Goal: Use online tool/utility: Utilize a website feature to perform a specific function

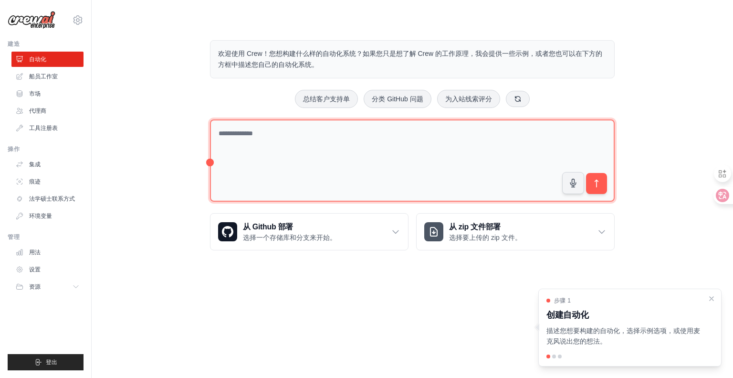
drag, startPoint x: 281, startPoint y: 142, endPoint x: 285, endPoint y: 146, distance: 6.1
click at [281, 142] on textarea at bounding box center [412, 160] width 405 height 83
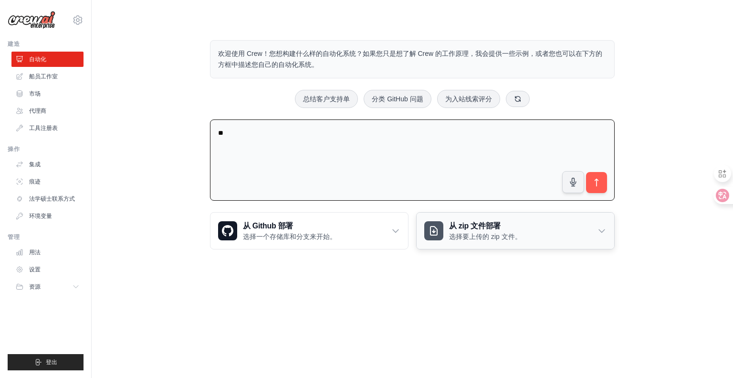
type textarea "*"
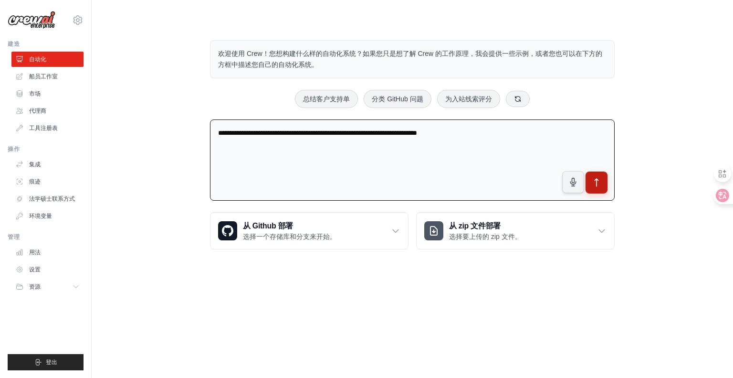
type textarea "**********"
click at [593, 180] on icon "submit" at bounding box center [597, 183] width 10 height 10
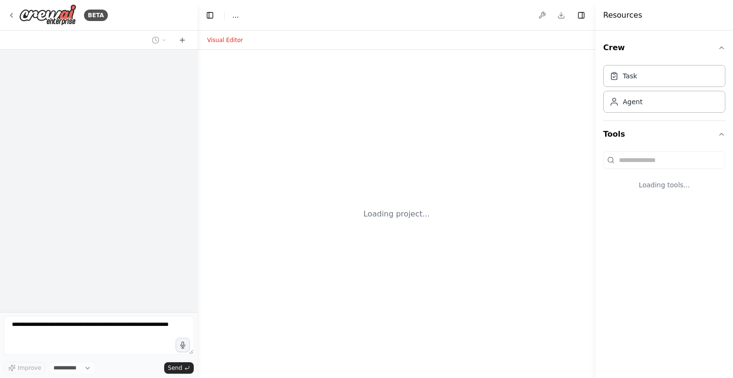
select select "****"
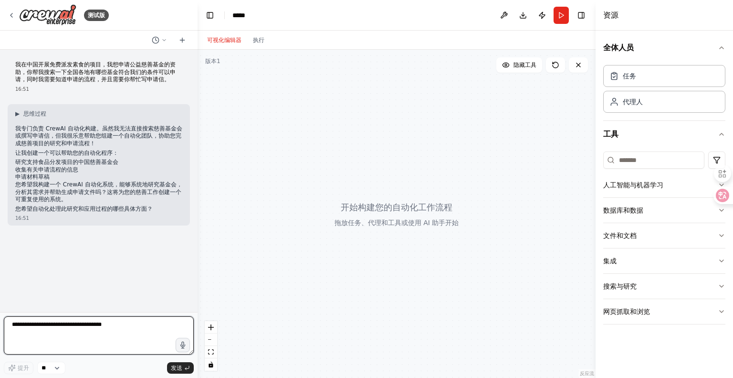
click at [101, 342] on textarea at bounding box center [99, 335] width 190 height 38
type textarea "**********"
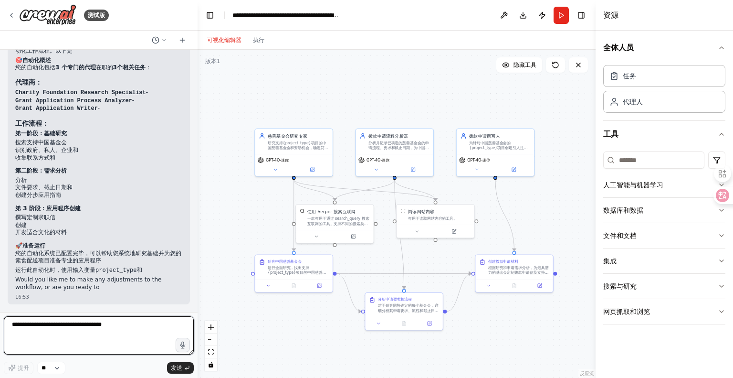
scroll to position [720, 0]
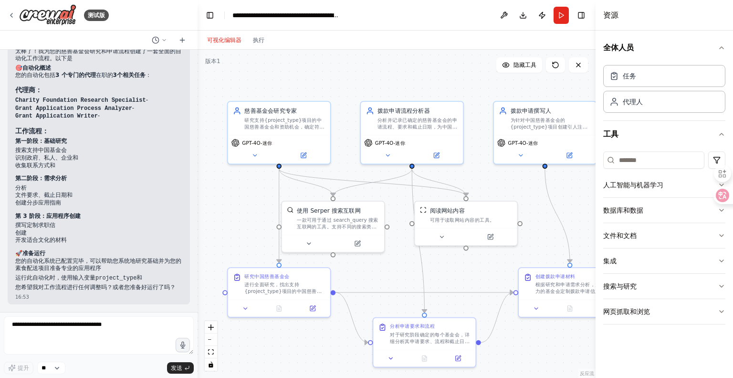
drag, startPoint x: 472, startPoint y: 181, endPoint x: 507, endPoint y: 185, distance: 35.1
click at [507, 185] on div ".deletable-edge-delete-btn { width: 20px; height: 20px; border: 0px solid #ffff…" at bounding box center [397, 214] width 398 height 328
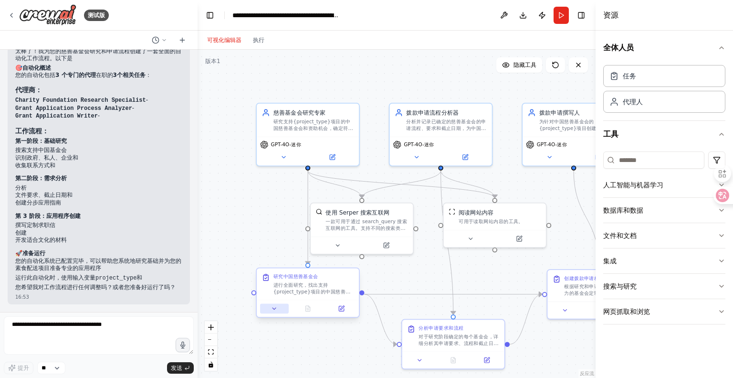
click at [276, 309] on icon at bounding box center [274, 308] width 7 height 7
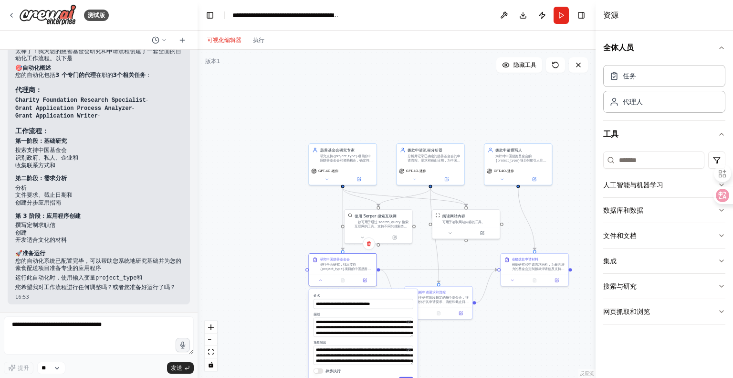
click at [542, 357] on div ".deletable-edge-delete-btn { width: 20px; height: 20px; border: 0px solid #ffff…" at bounding box center [397, 214] width 398 height 328
click at [516, 330] on div ".deletable-edge-delete-btn { width: 20px; height: 20px; border: 0px solid #ffff…" at bounding box center [397, 214] width 398 height 328
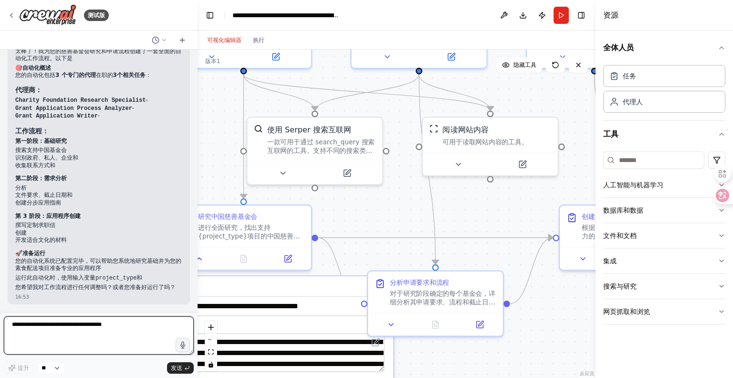
click at [73, 327] on textarea at bounding box center [99, 335] width 190 height 38
type textarea "**********"
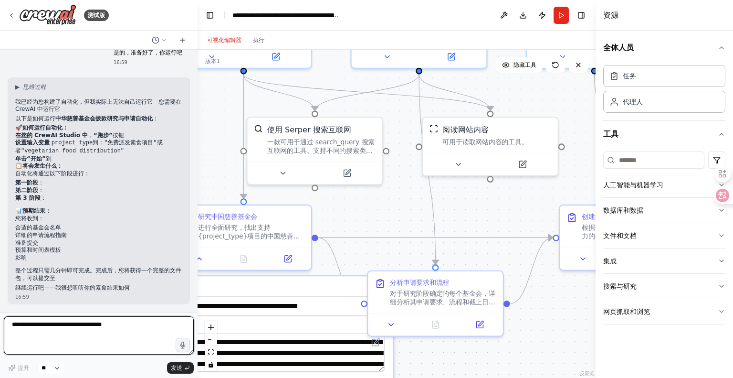
scroll to position [987, 0]
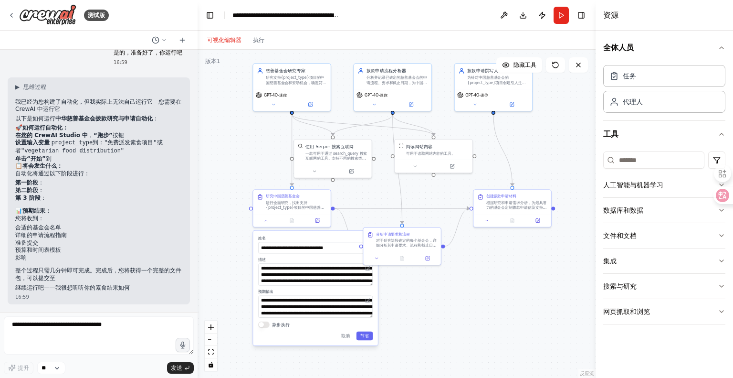
click at [252, 157] on div ".deletable-edge-delete-btn { width: 20px; height: 20px; border: 0px solid #ffff…" at bounding box center [397, 214] width 398 height 328
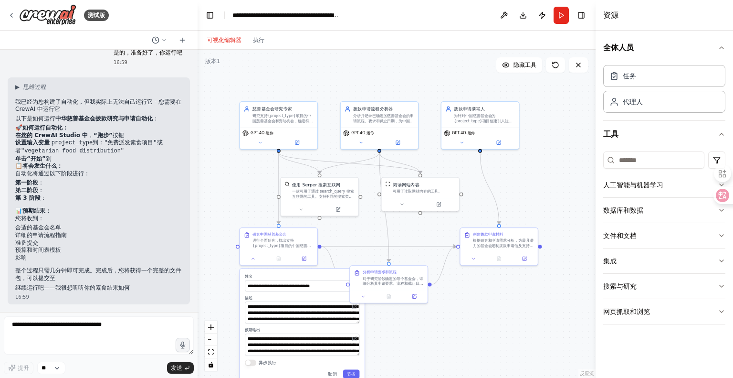
drag, startPoint x: 562, startPoint y: 183, endPoint x: 552, endPoint y: 152, distance: 32.6
click at [552, 152] on div ".deletable-edge-delete-btn { width: 20px; height: 20px; border: 0px solid #ffff…" at bounding box center [397, 214] width 398 height 328
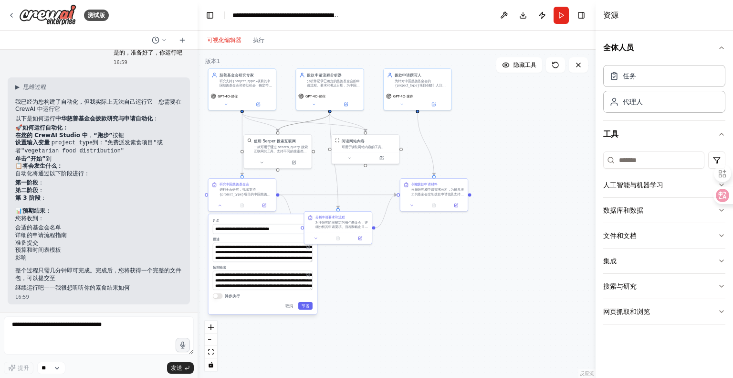
drag, startPoint x: 291, startPoint y: 122, endPoint x: 381, endPoint y: 165, distance: 99.7
click at [381, 165] on div ".deletable-edge-delete-btn { width: 20px; height: 20px; border: 0px solid #ffff…" at bounding box center [397, 214] width 398 height 328
click at [249, 92] on div "GPT-4O-迷你" at bounding box center [242, 99] width 67 height 19
click at [227, 103] on icon at bounding box center [226, 103] width 2 height 1
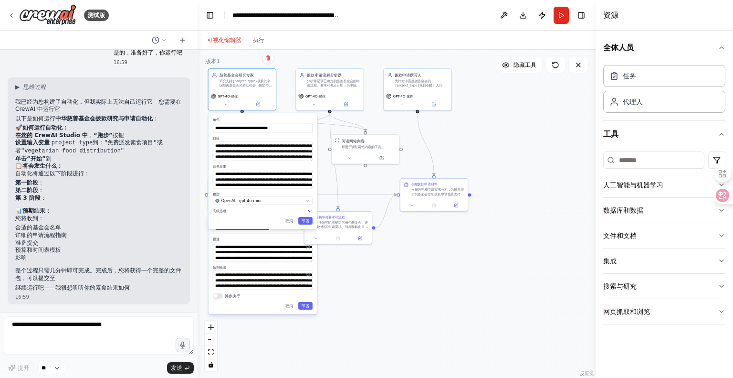
click at [513, 99] on div ".deletable-edge-delete-btn { width: 20px; height: 20px; border: 0px solid #ffff…" at bounding box center [397, 214] width 398 height 328
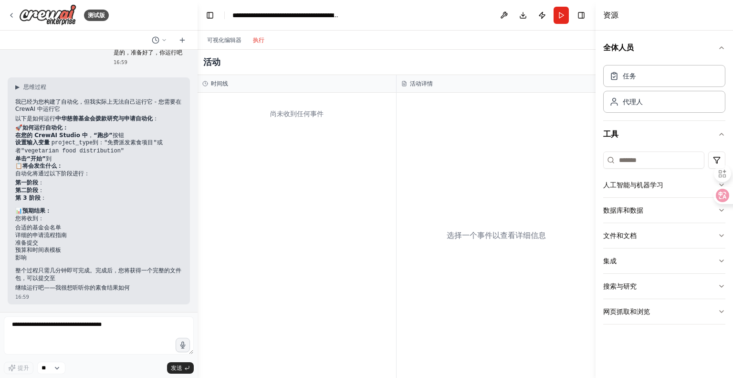
click at [259, 40] on font "执行" at bounding box center [258, 40] width 11 height 7
click at [222, 40] on font "可视化编辑器" at bounding box center [224, 40] width 34 height 7
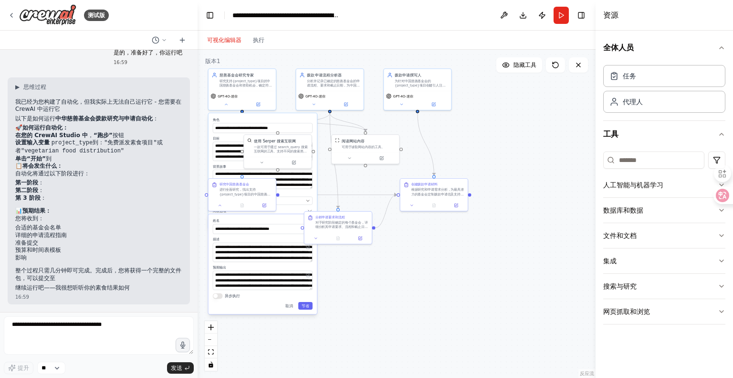
drag, startPoint x: 391, startPoint y: 300, endPoint x: 393, endPoint y: 293, distance: 7.4
click at [391, 300] on div ".deletable-edge-delete-btn { width: 20px; height: 20px; border: 0px solid #ffff…" at bounding box center [397, 214] width 398 height 328
click at [243, 196] on div "研究中国慈善基金会 进行全面研究，找出支持{project_type}项目的中国慈善基金会，尤其是那些专注于粮食安全、社会福利、环境可持续性或社区支持的基金会…" at bounding box center [242, 188] width 67 height 21
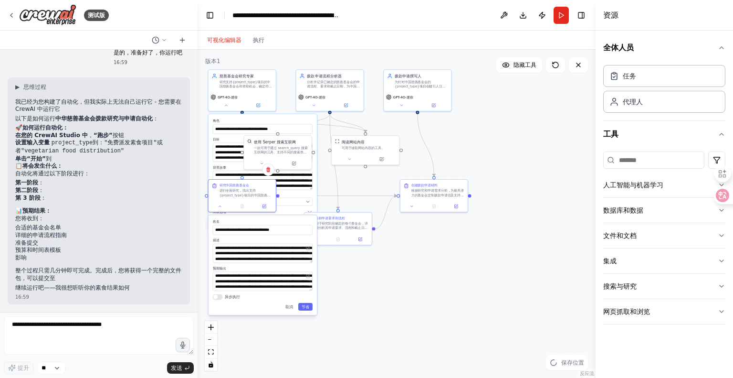
click at [396, 265] on div ".deletable-edge-delete-btn { width: 20px; height: 20px; border: 0px solid #ffff…" at bounding box center [397, 214] width 398 height 328
click at [382, 266] on div ".deletable-edge-delete-btn { width: 20px; height: 20px; border: 0px solid #ffff…" at bounding box center [397, 214] width 398 height 328
click at [227, 109] on div "GPT-4O-迷你" at bounding box center [242, 100] width 67 height 19
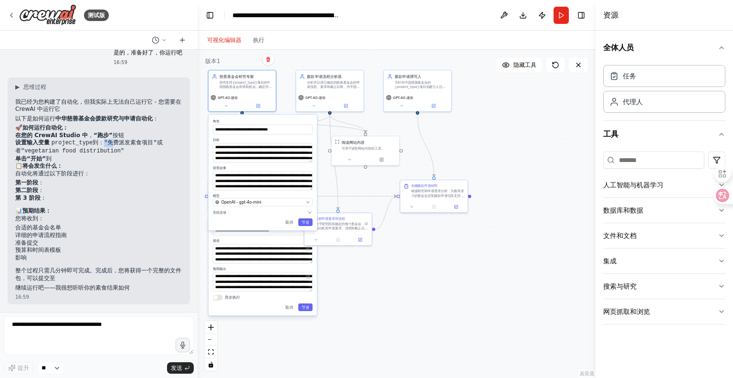
drag, startPoint x: 102, startPoint y: 140, endPoint x: 112, endPoint y: 140, distance: 10.0
click at [112, 140] on code ""免费派发素食项目"" at bounding box center [130, 142] width 53 height 7
click at [114, 140] on code ""免费派发素食项目"" at bounding box center [130, 142] width 53 height 7
drag, startPoint x: 104, startPoint y: 142, endPoint x: 148, endPoint y: 142, distance: 43.9
click at [148, 142] on code ""免费派发素食项目"" at bounding box center [130, 142] width 53 height 7
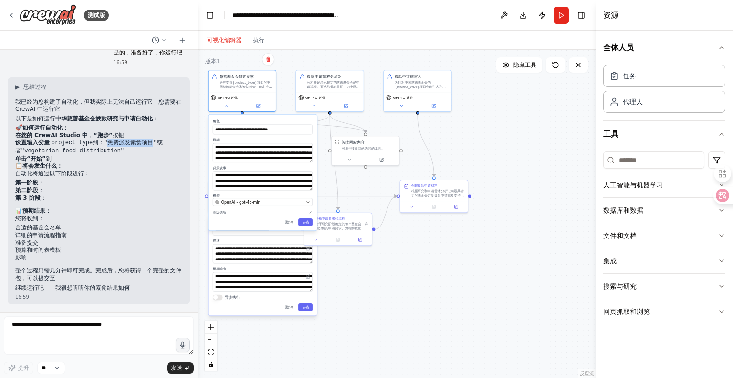
copy code "免费派发素食项目"
click at [101, 336] on textarea at bounding box center [99, 335] width 190 height 38
paste textarea "********"
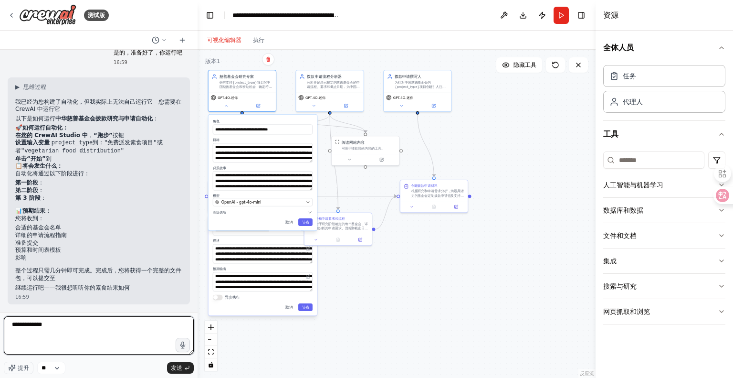
type textarea "**********"
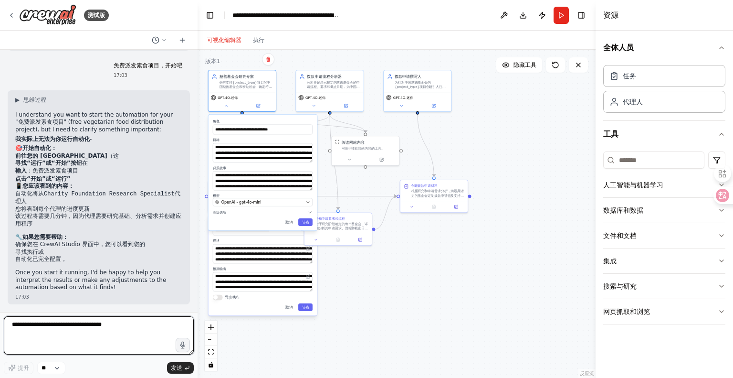
scroll to position [1232, 0]
